Goal: Task Accomplishment & Management: Use online tool/utility

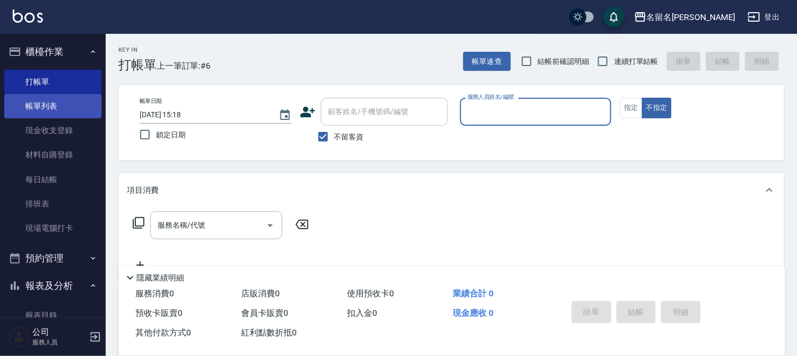
click at [48, 104] on link "帳單列表" at bounding box center [52, 106] width 97 height 24
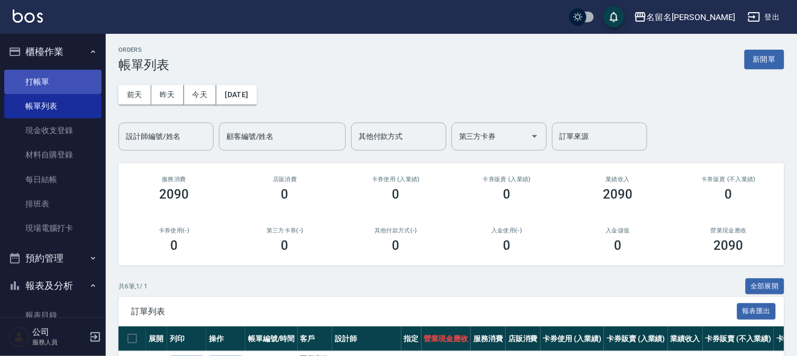
click at [65, 71] on link "打帳單" at bounding box center [52, 82] width 97 height 24
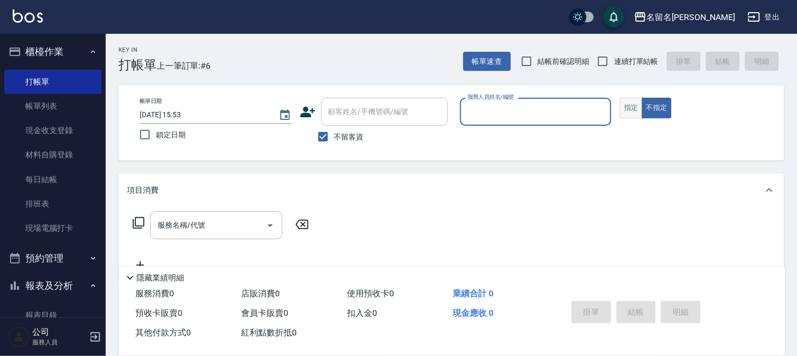
click at [631, 111] on button "指定" at bounding box center [631, 108] width 23 height 21
click at [589, 108] on input "服務人員姓名/編號" at bounding box center [536, 112] width 142 height 19
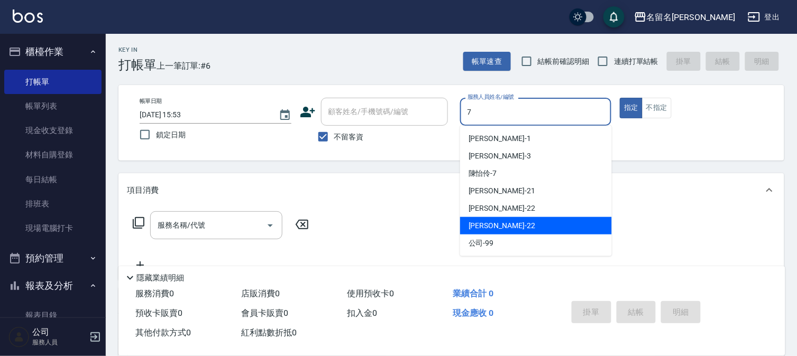
type input "7"
type button "true"
type input "[PERSON_NAME]-7"
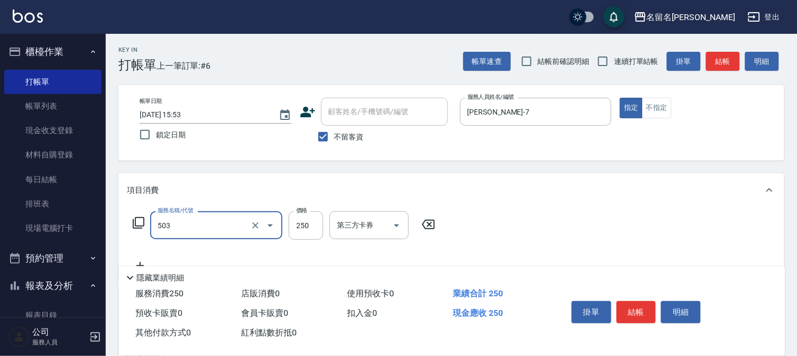
type input "指定洗髮(503)"
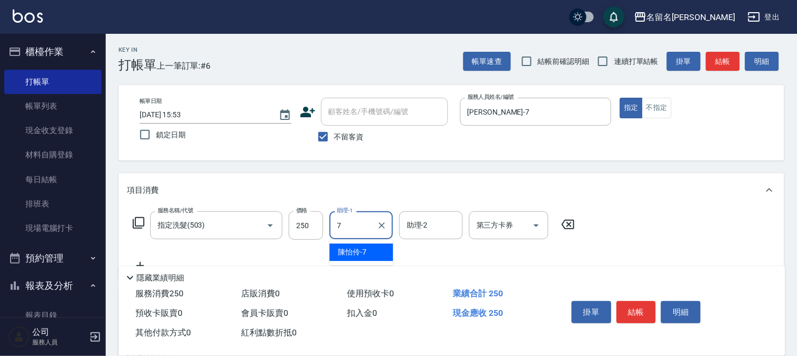
type input "[PERSON_NAME]-7"
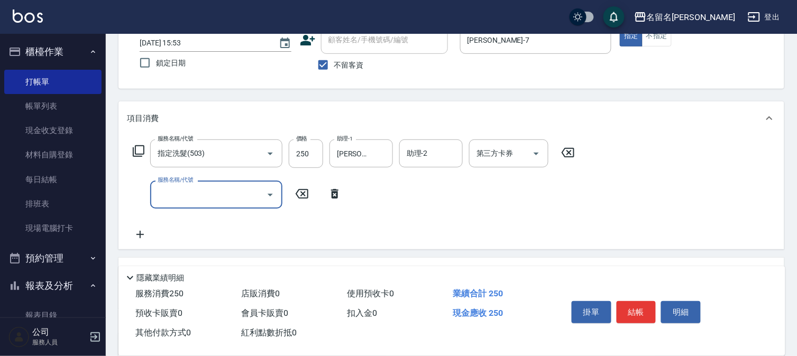
scroll to position [176, 0]
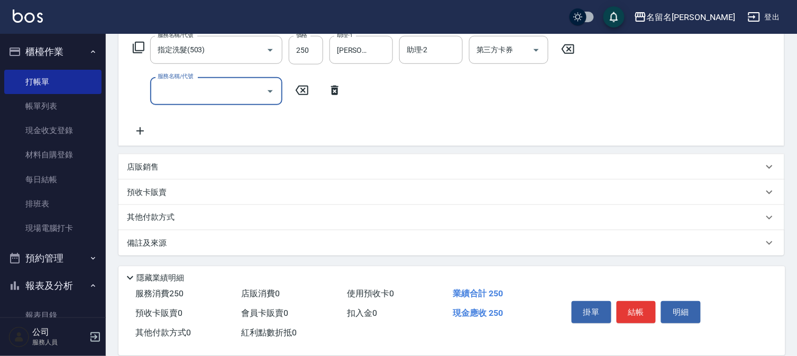
click at [239, 94] on input "服務名稱/代號" at bounding box center [208, 91] width 107 height 19
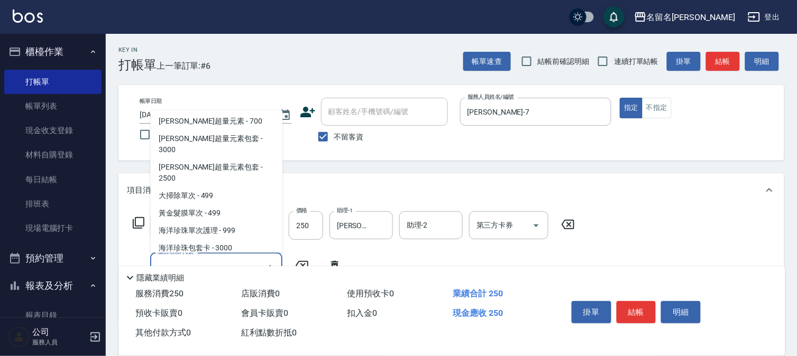
scroll to position [940, 0]
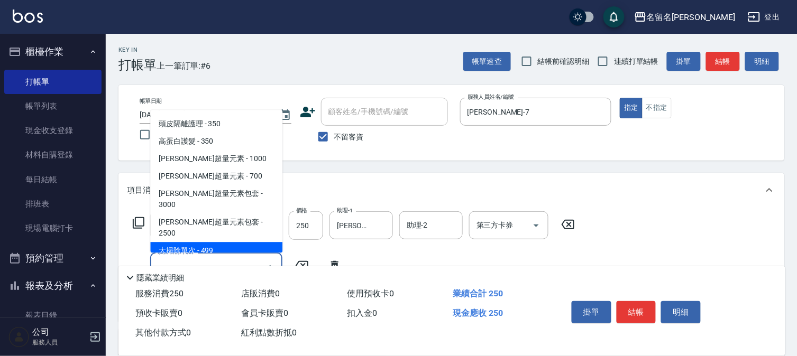
click at [204, 243] on span "大掃除單次 - 499" at bounding box center [216, 251] width 132 height 17
type input "大掃除單次(640)"
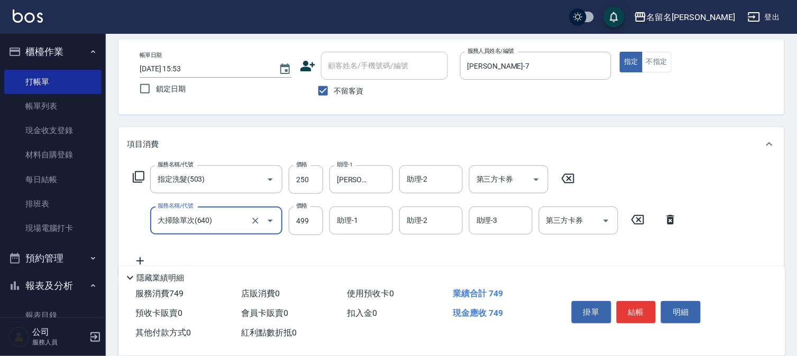
scroll to position [117, 0]
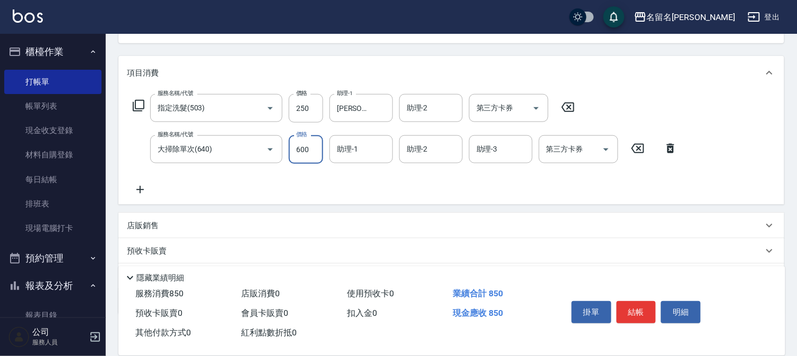
type input "600"
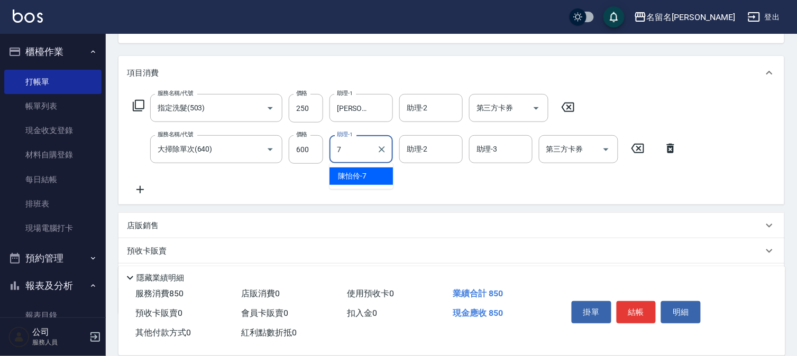
type input "[PERSON_NAME]-7"
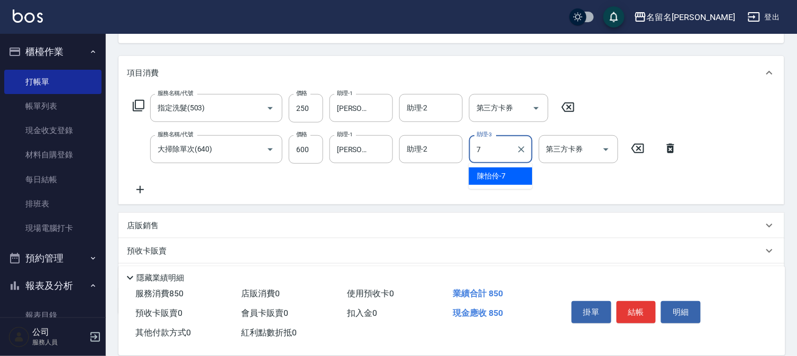
type input "[PERSON_NAME]-7"
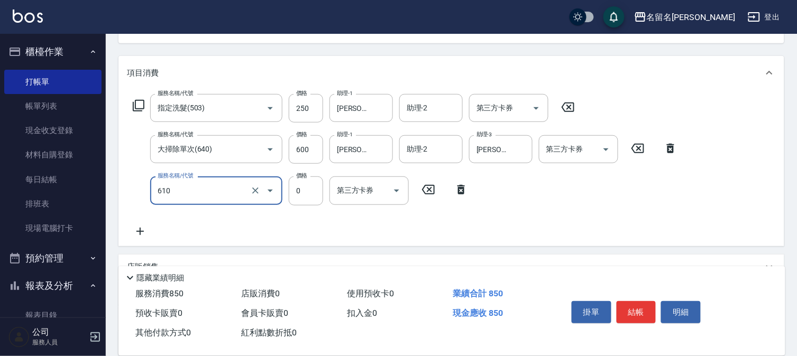
type input "新雪海微酸卡卷免費(610)"
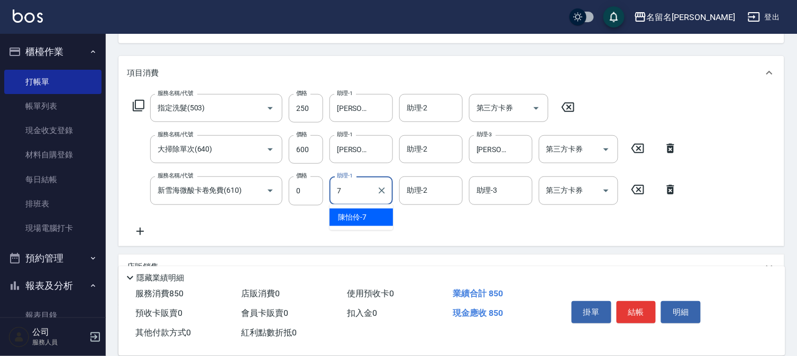
type input "[PERSON_NAME]-7"
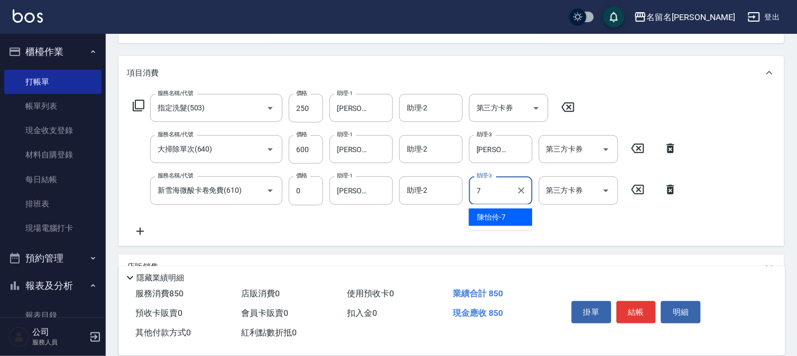
type input "[PERSON_NAME]-7"
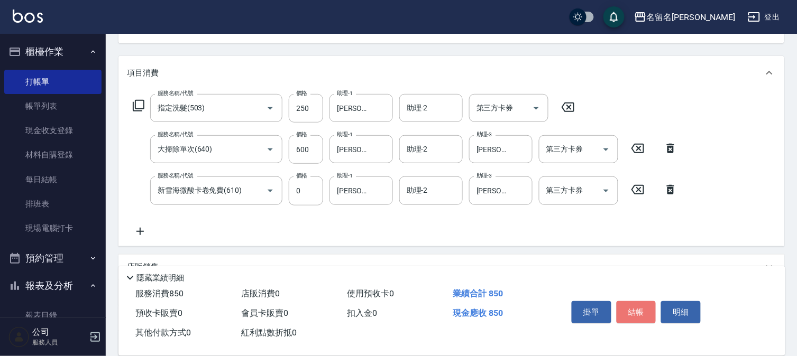
click at [636, 303] on button "結帳" at bounding box center [637, 312] width 40 height 22
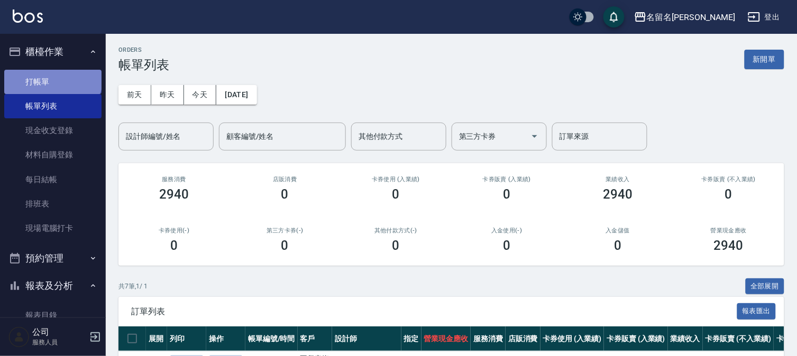
click at [52, 77] on link "打帳單" at bounding box center [52, 82] width 97 height 24
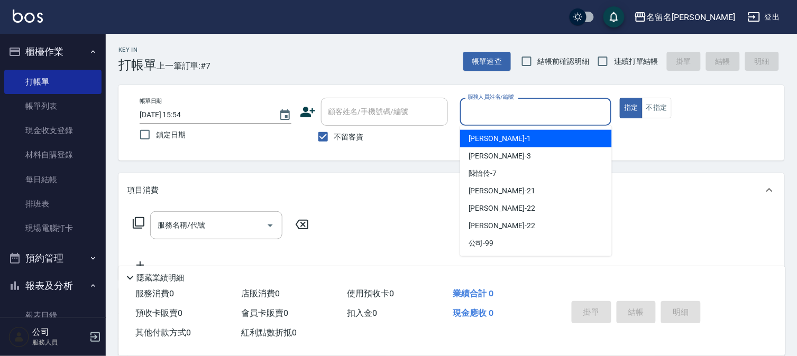
click at [571, 110] on input "服務人員姓名/編號" at bounding box center [536, 112] width 142 height 19
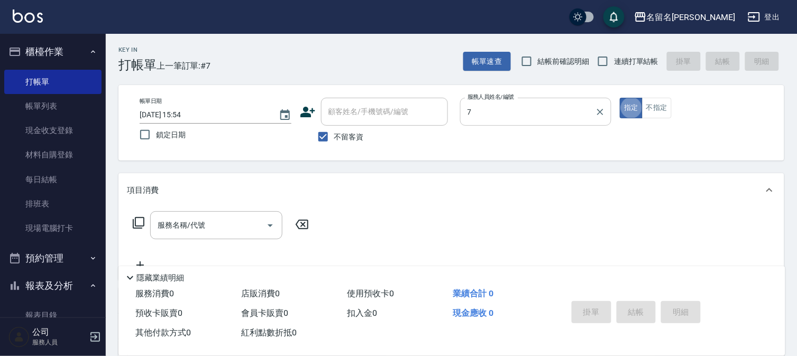
type input "[PERSON_NAME]-7"
type button "true"
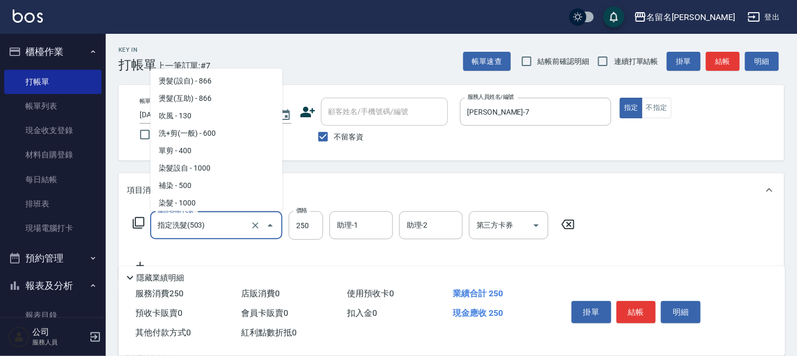
click at [194, 229] on input "指定洗髮(503)" at bounding box center [201, 225] width 93 height 19
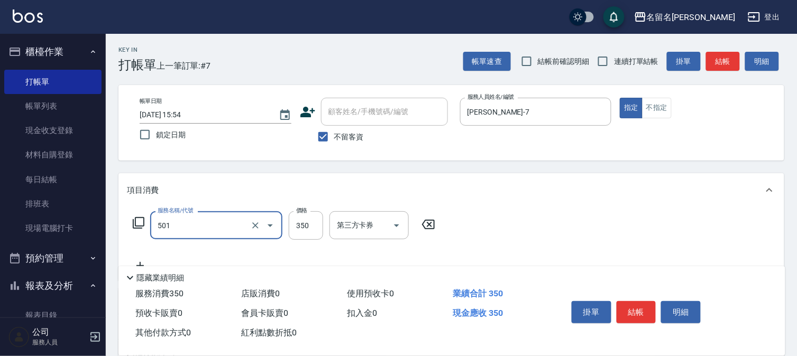
type input "P.S洗髮(501)"
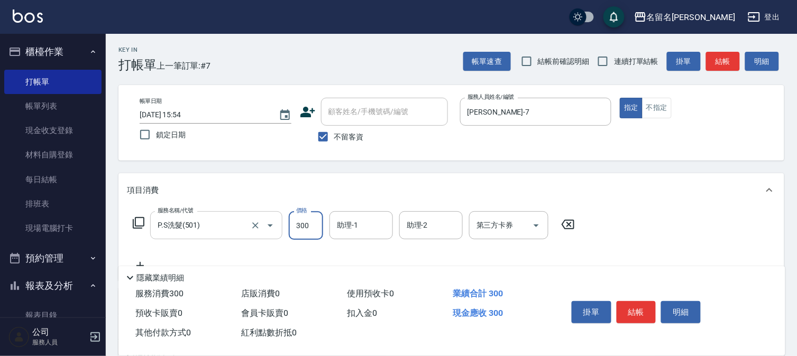
type input "300"
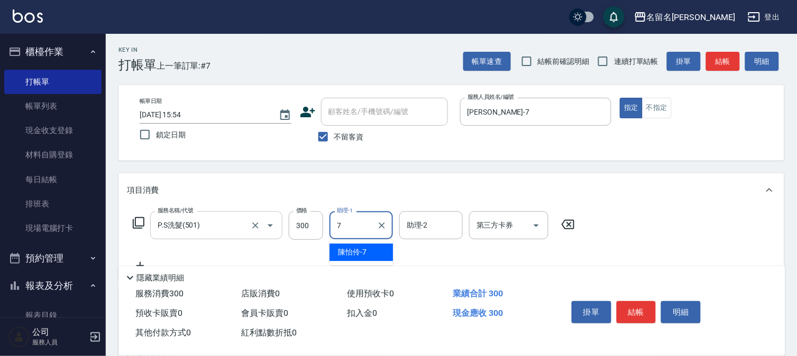
type input "[PERSON_NAME]-7"
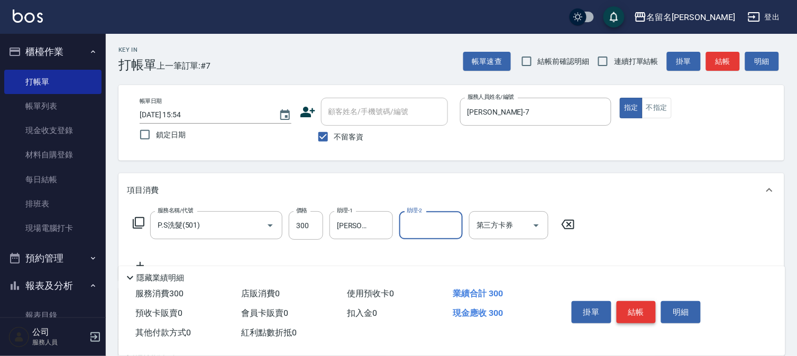
click at [632, 310] on button "結帳" at bounding box center [637, 312] width 40 height 22
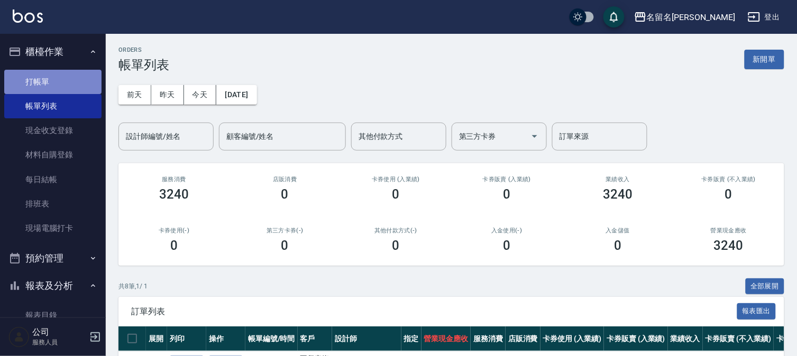
click at [54, 76] on link "打帳單" at bounding box center [52, 82] width 97 height 24
